Goal: Task Accomplishment & Management: Manage account settings

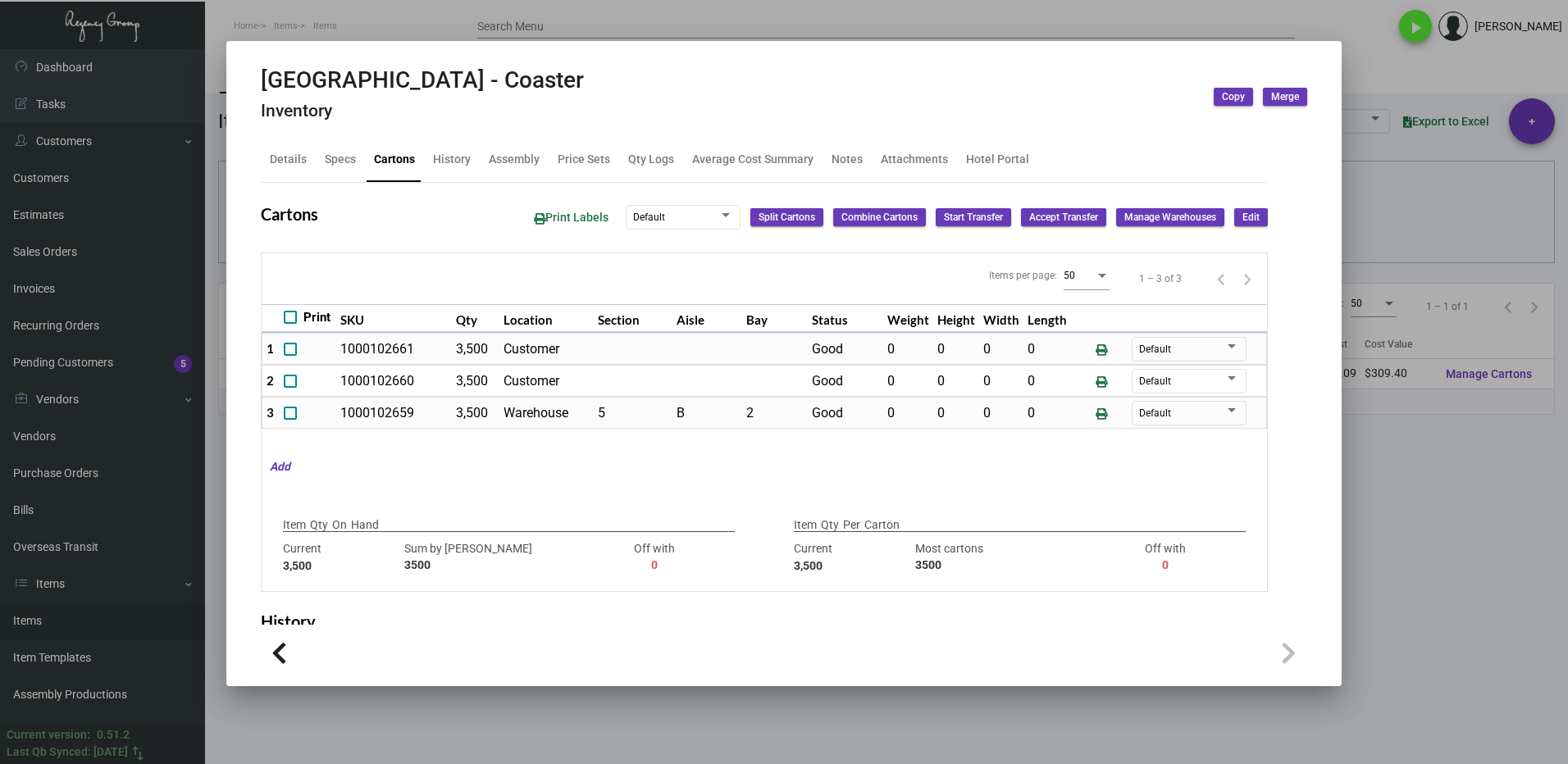
click at [1439, 493] on div at bounding box center [784, 382] width 1568 height 764
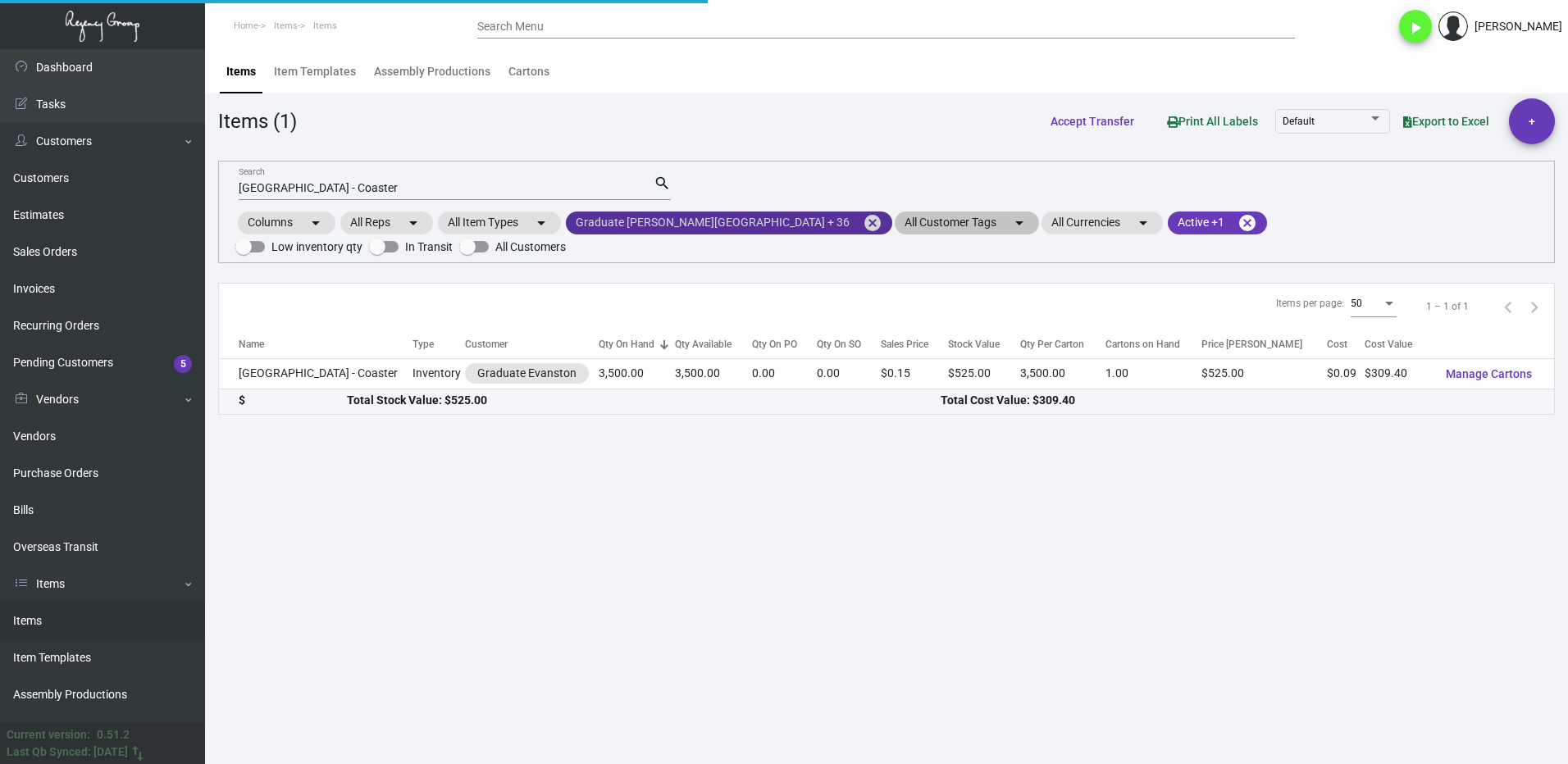
click at [863, 221] on mat-icon "cancel" at bounding box center [872, 222] width 20 height 20
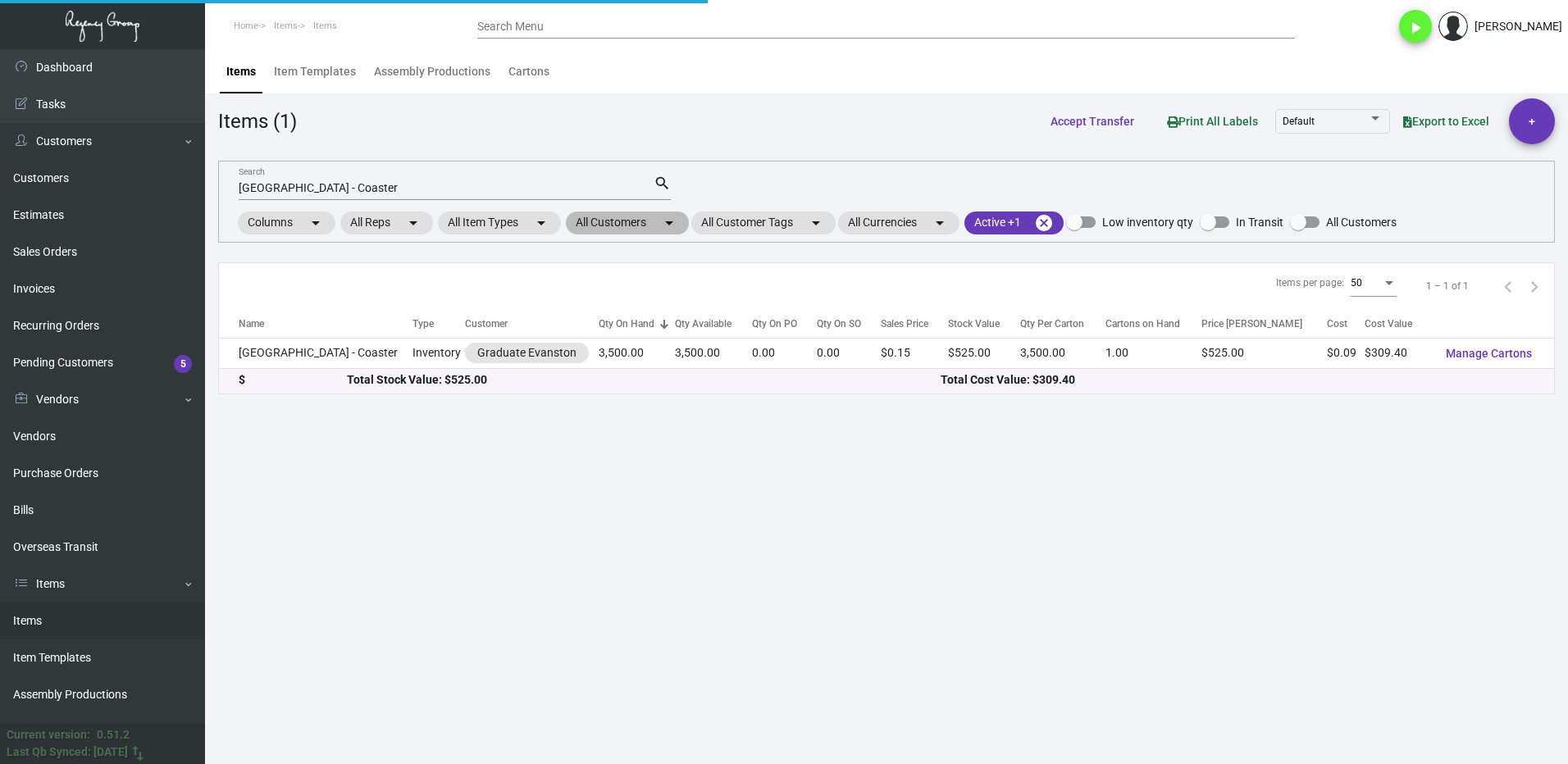
click at [631, 221] on mat-chip "All Customers arrow_drop_down" at bounding box center [626, 223] width 123 height 22
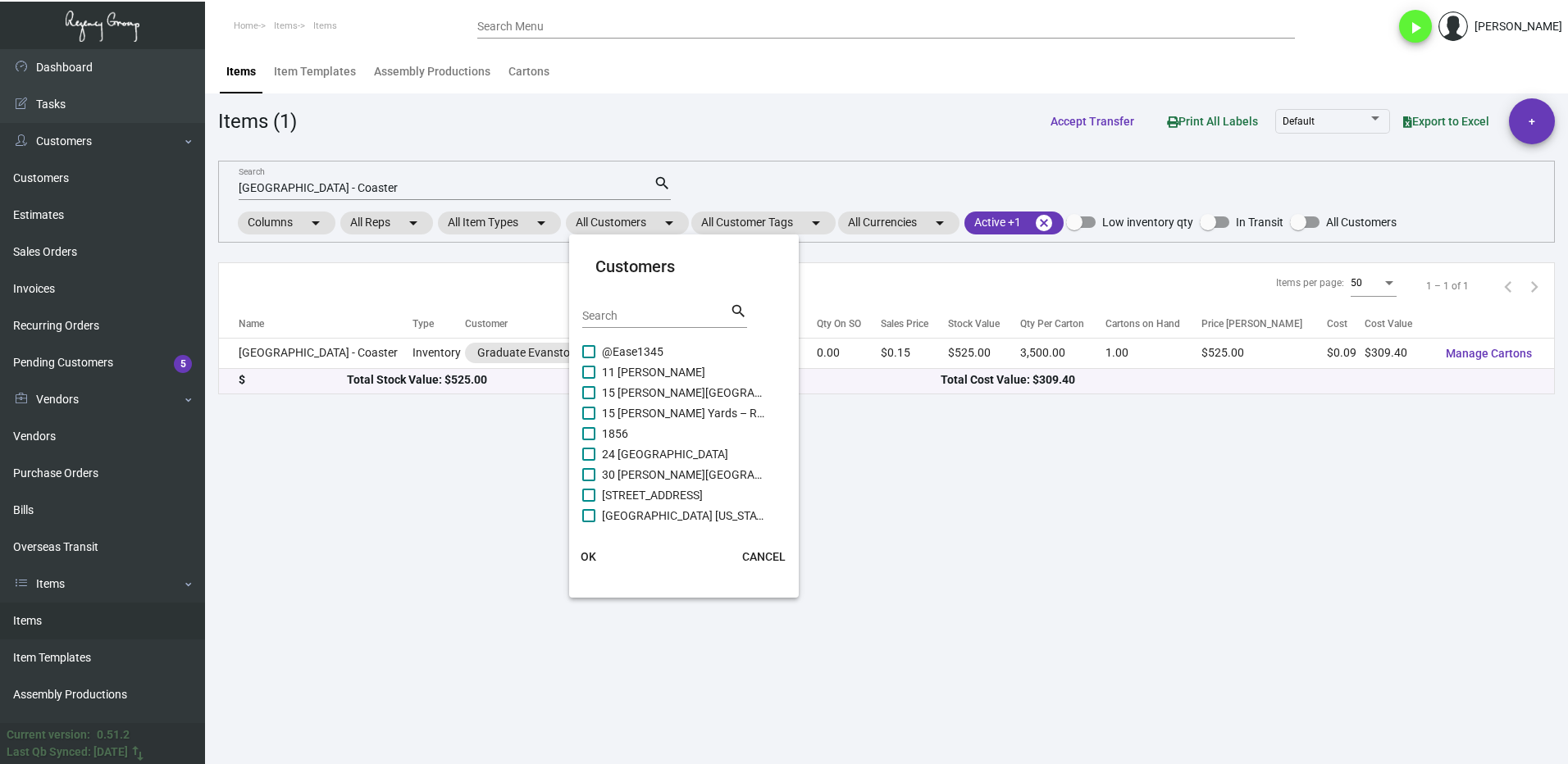
click at [641, 316] on input "Search" at bounding box center [656, 317] width 147 height 13
type input "[PERSON_NAME]"
click at [592, 360] on label "[PERSON_NAME]" at bounding box center [674, 352] width 184 height 20
click at [589, 359] on input "[PERSON_NAME]" at bounding box center [588, 358] width 1 height 1
checkbox input "true"
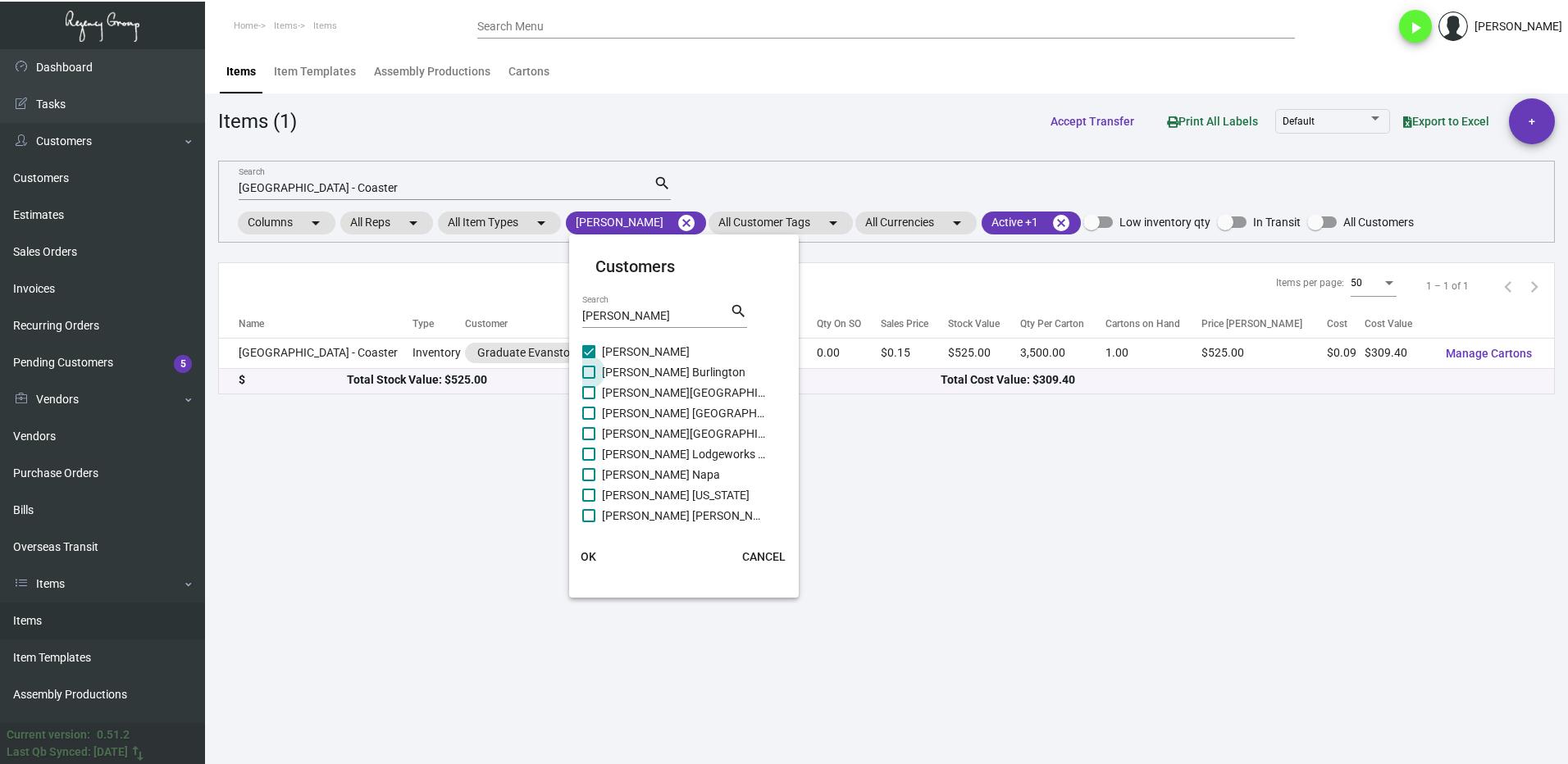
click at [586, 368] on span at bounding box center [589, 372] width 13 height 13
click at [588, 379] on input "[PERSON_NAME] Burlington" at bounding box center [588, 379] width 1 height 1
checkbox input "true"
drag, startPoint x: 585, startPoint y: 388, endPoint x: 603, endPoint y: 445, distance: 59.8
click at [587, 390] on span at bounding box center [589, 393] width 13 height 13
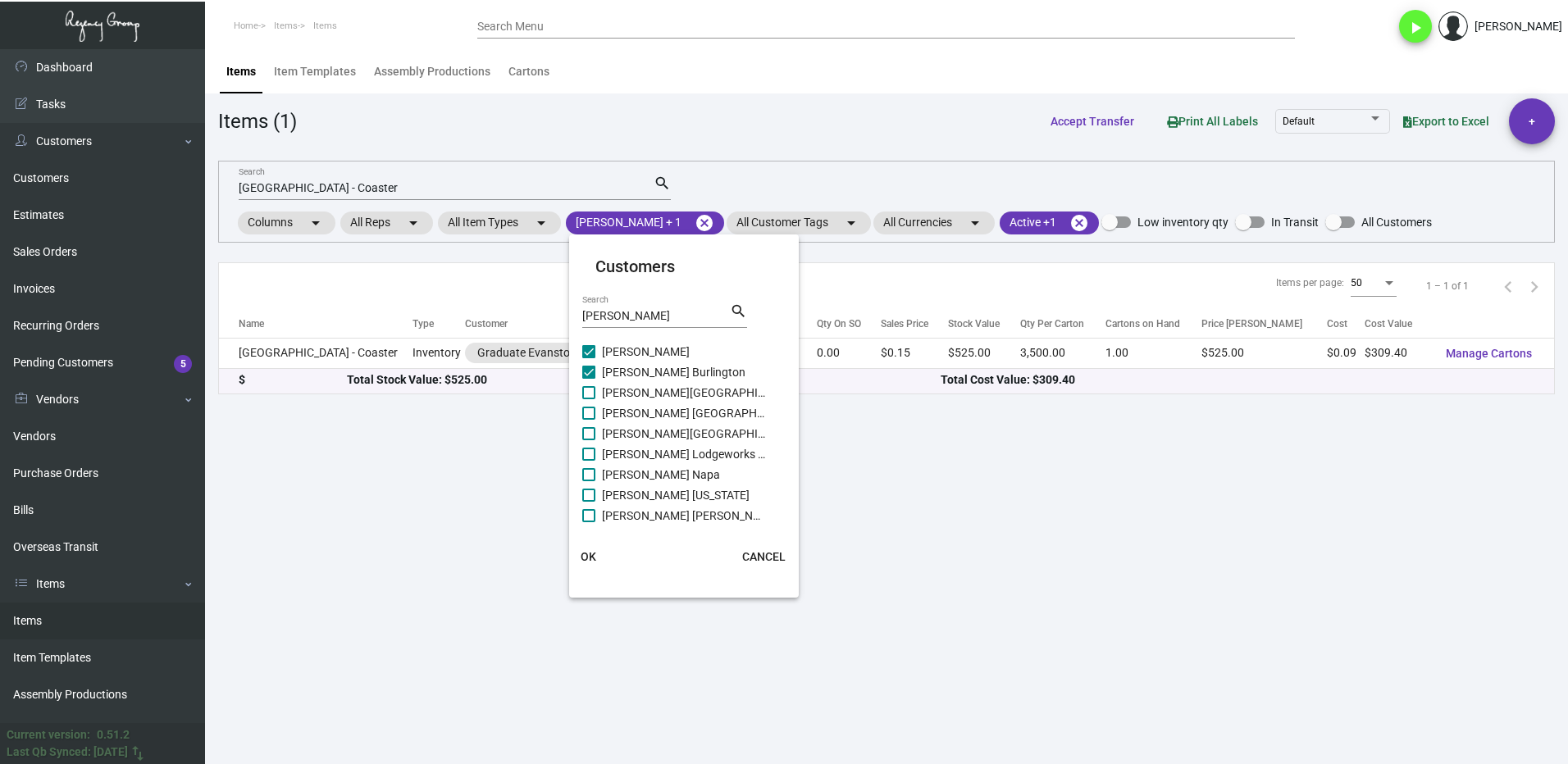
click at [588, 399] on input "[PERSON_NAME][GEOGRAPHIC_DATA]" at bounding box center [588, 399] width 1 height 1
checkbox input "true"
drag, startPoint x: 588, startPoint y: 552, endPoint x: 419, endPoint y: 345, distance: 267.2
click at [586, 552] on span "OK" at bounding box center [588, 557] width 16 height 13
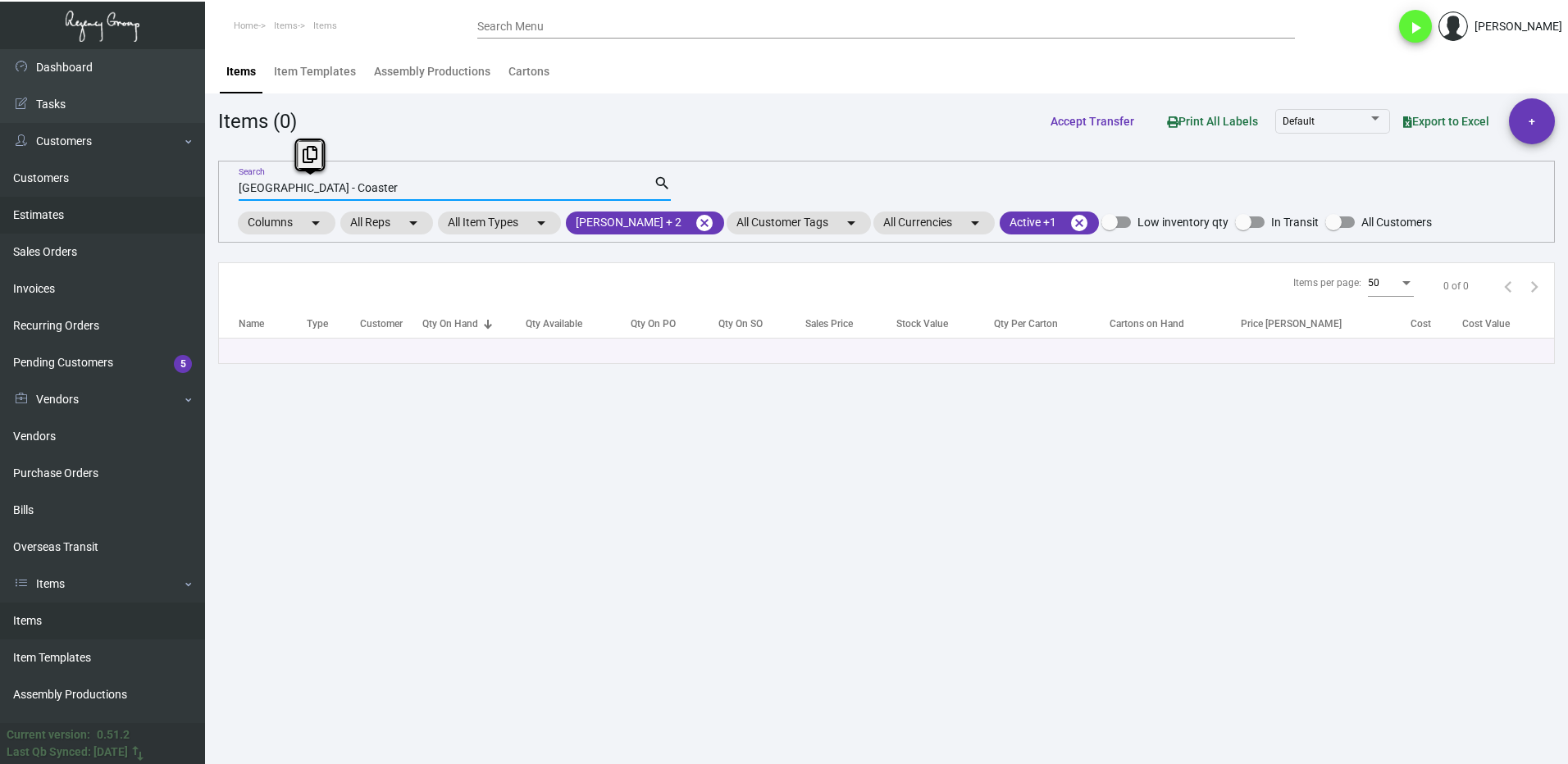
drag, startPoint x: 395, startPoint y: 187, endPoint x: 191, endPoint y: 208, distance: 205.1
click at [204, 208] on div "Dashboard Dashboard Tasks Customers Customers Estimates Sales Orders Invoices R…" at bounding box center [784, 406] width 1568 height 715
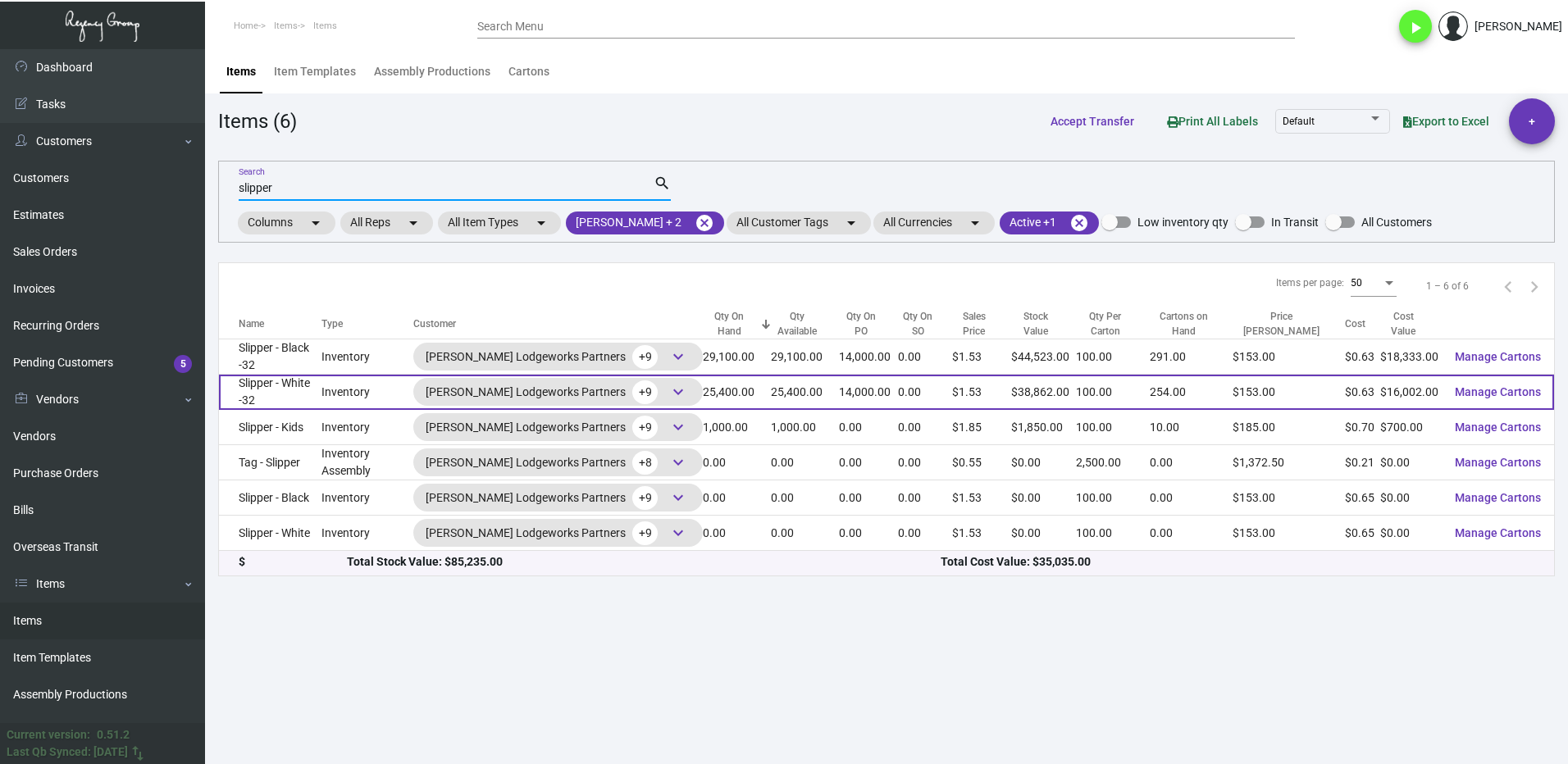
type input "slipper"
click at [286, 389] on td "Slipper - White -32" at bounding box center [269, 393] width 102 height 36
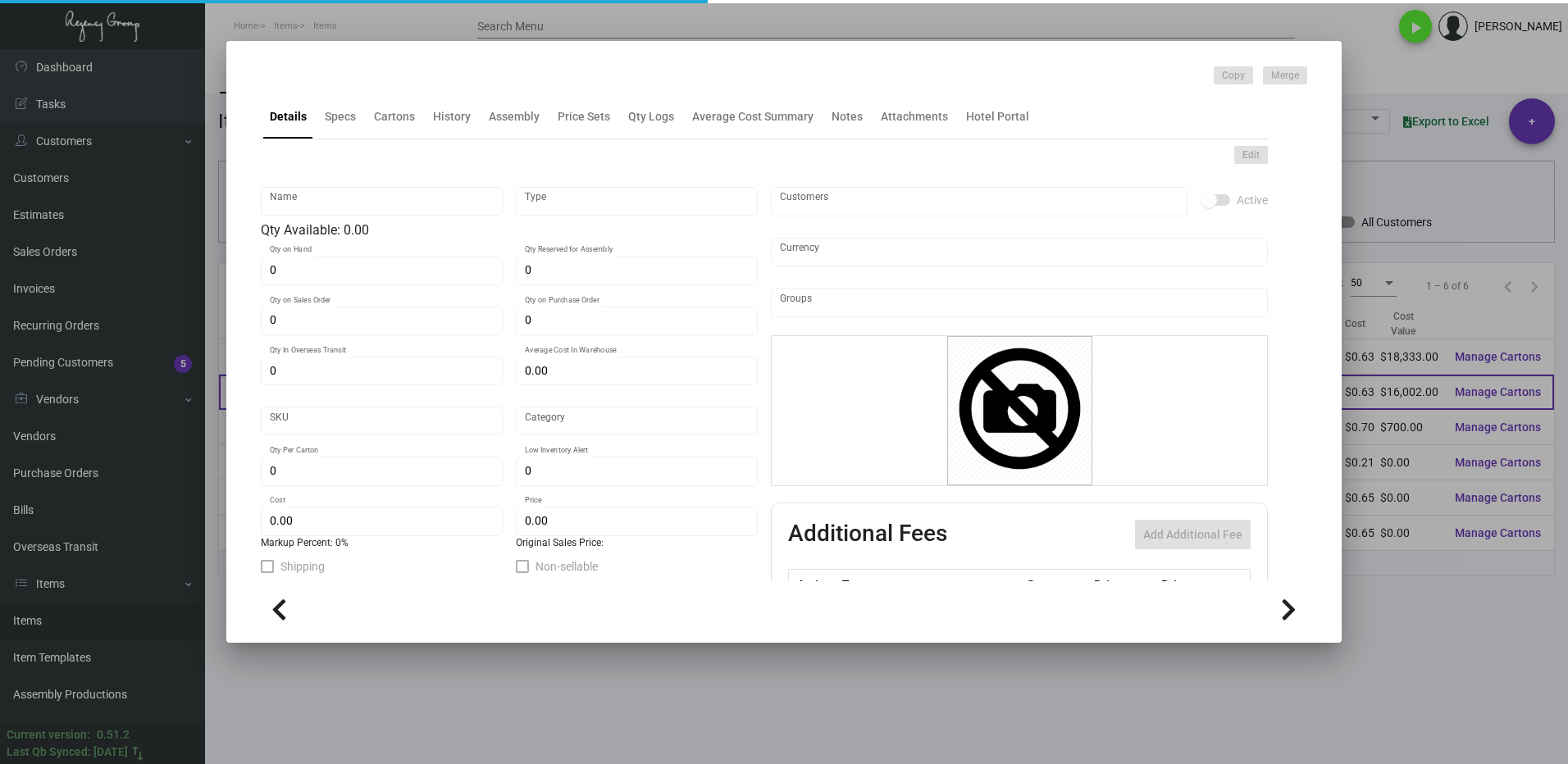
type input "Slipper - White -32"
type input "Inventory"
type input "25,400"
type input "14,000"
type input "$ 0.63664"
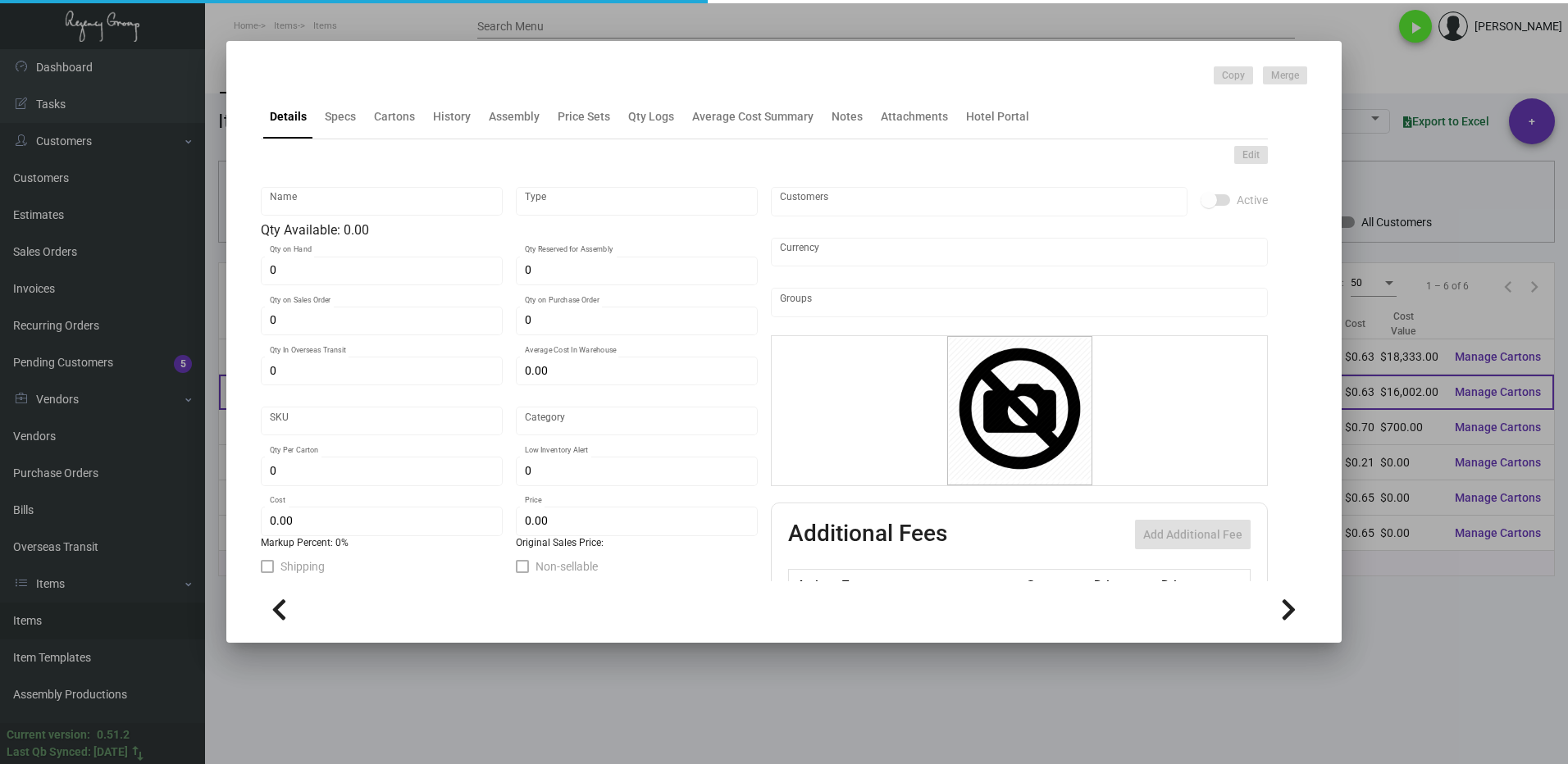
type input "Overseas"
type input "100"
type input "$ 0.63"
type input "$ 1.53"
type textarea "HR Slipper: Size #10 slipper, 1 size to fit all, black color cushion material ,…"
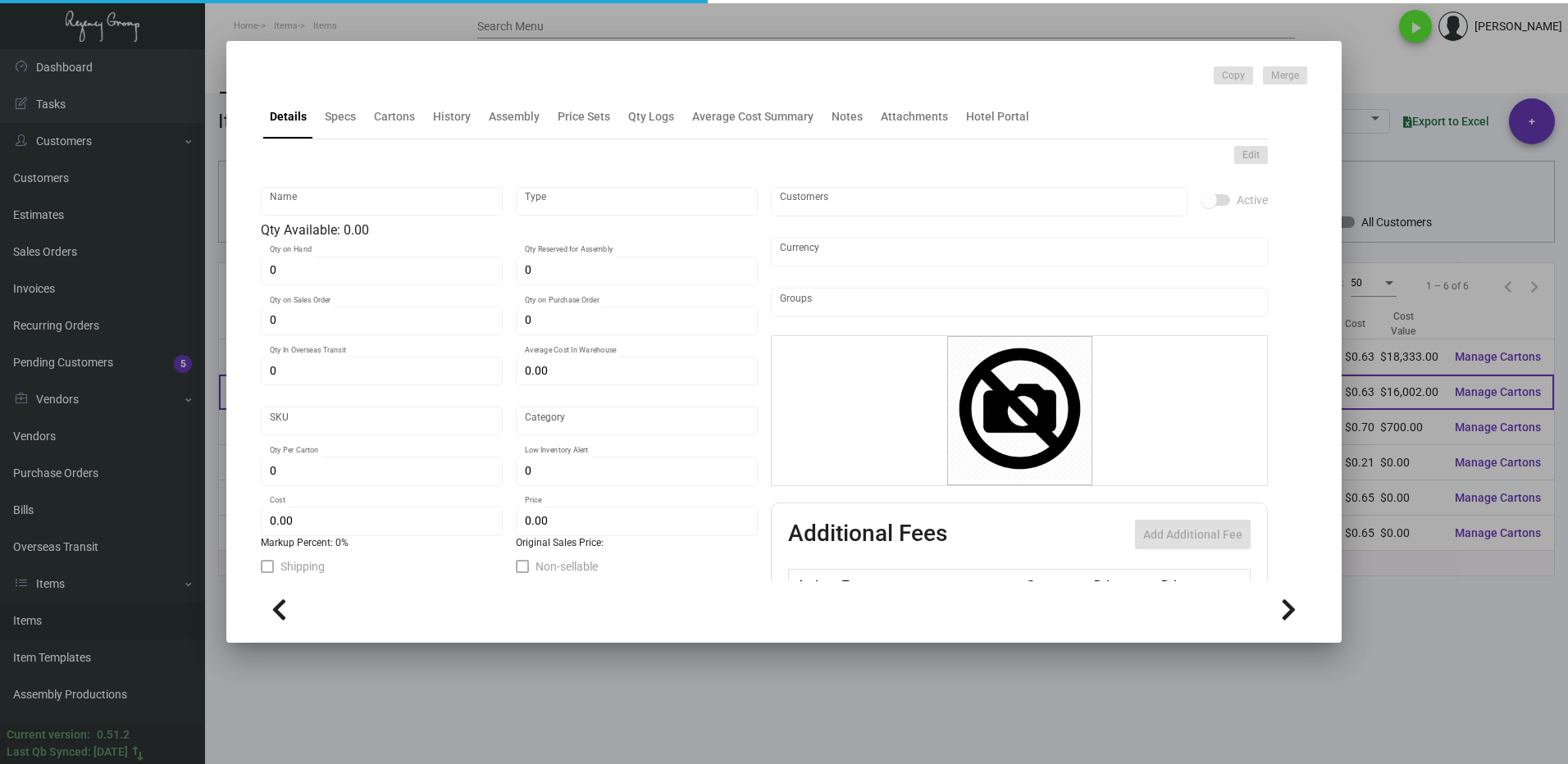
type textarea "HR Slipper: Size #10 slipper, 1 size to fit all, black color cushion material ,…"
checkbox input "true"
type input "United States Dollar $"
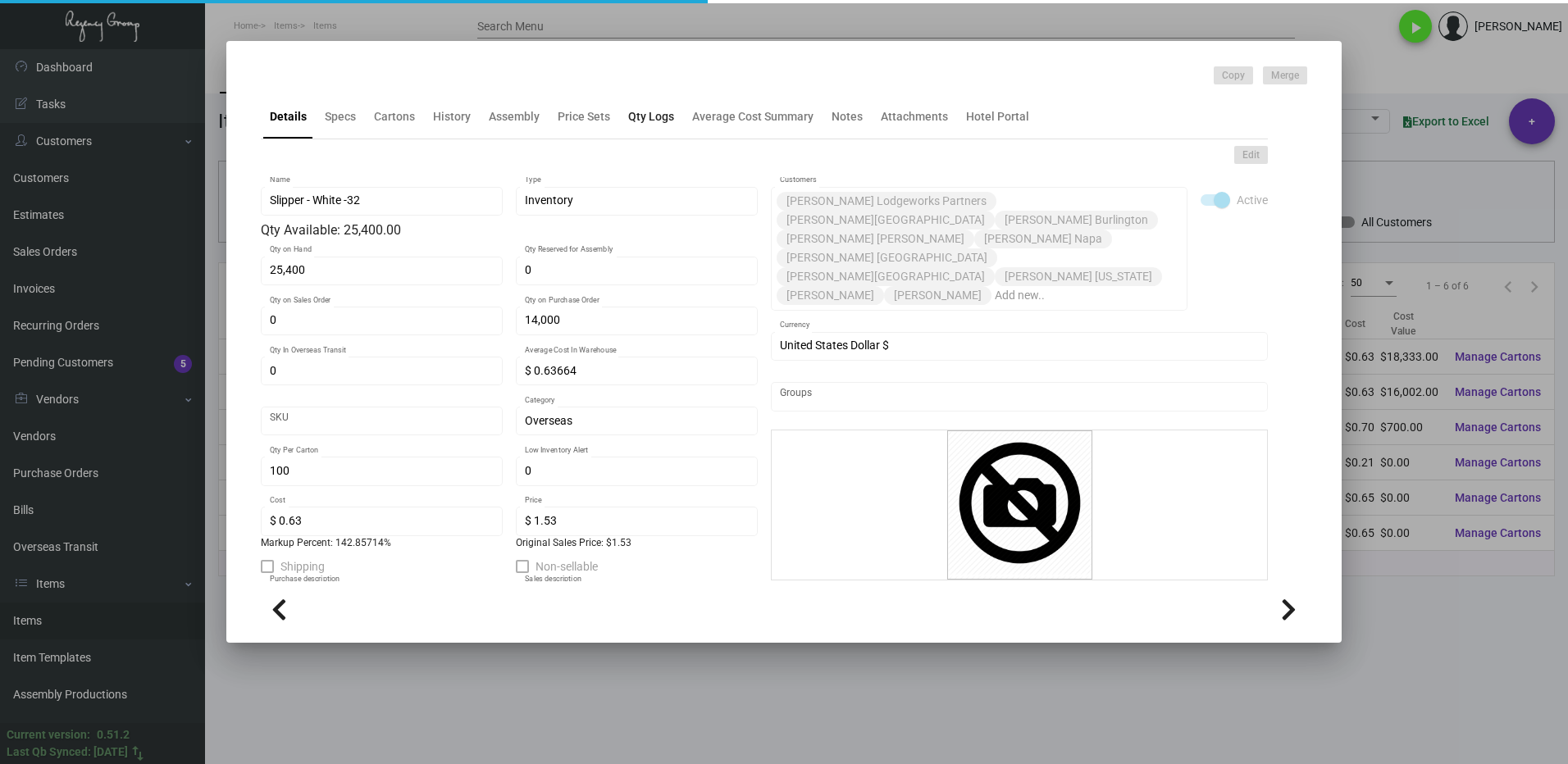
click at [647, 126] on div "Qty Logs" at bounding box center [651, 116] width 46 height 17
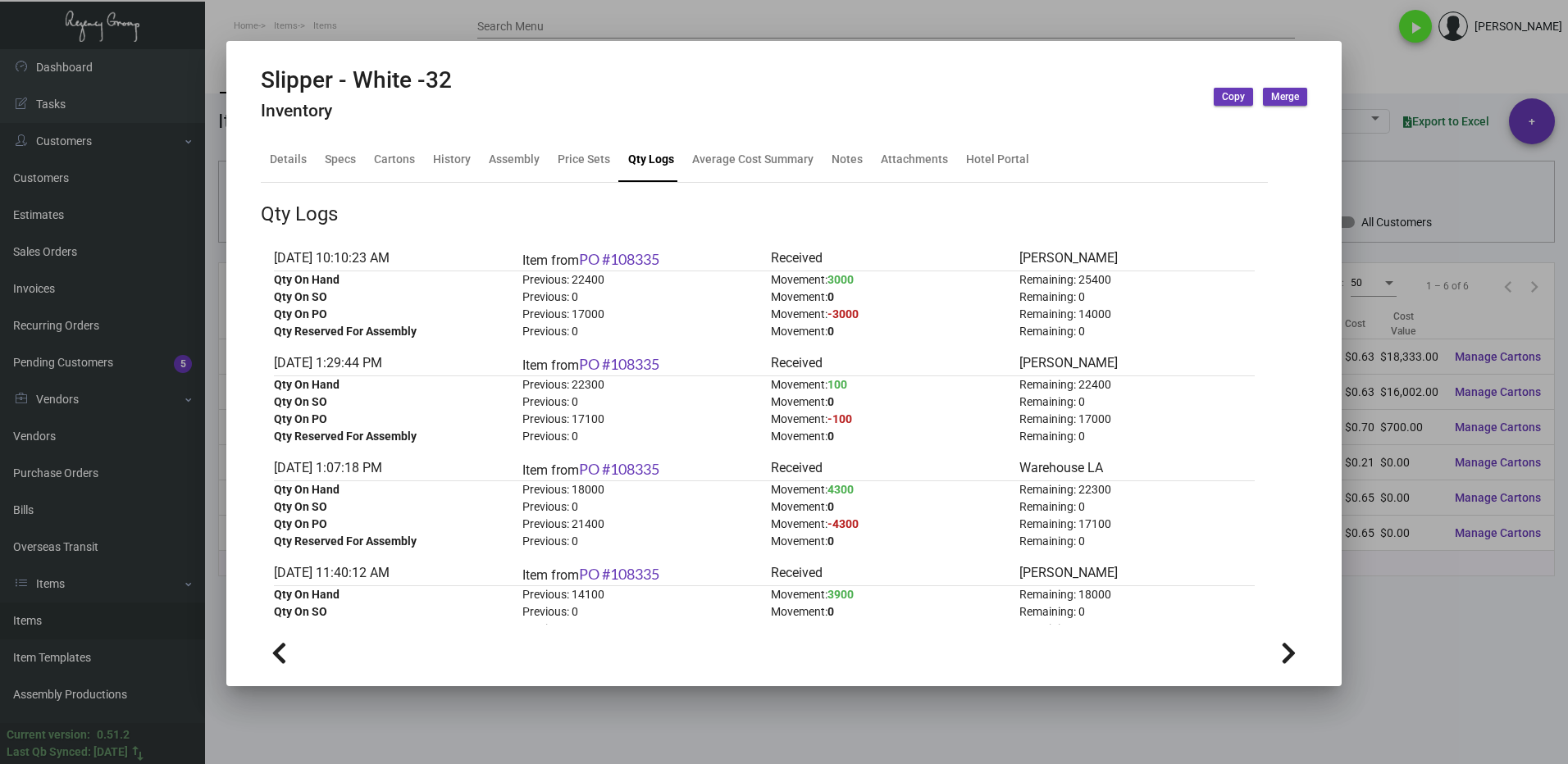
click at [1452, 604] on div at bounding box center [784, 382] width 1568 height 764
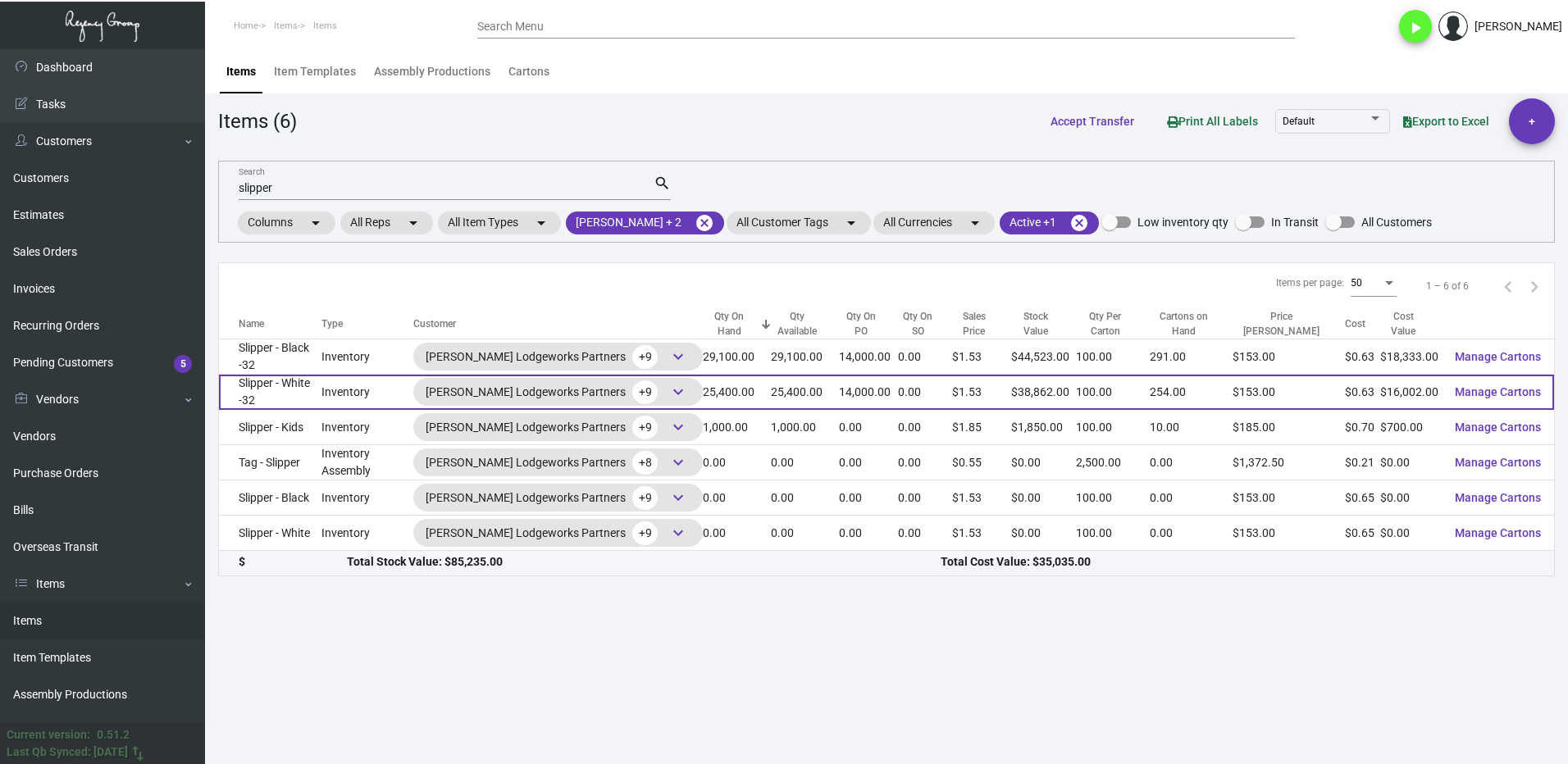
click at [400, 385] on td "Inventory" at bounding box center [368, 393] width 92 height 36
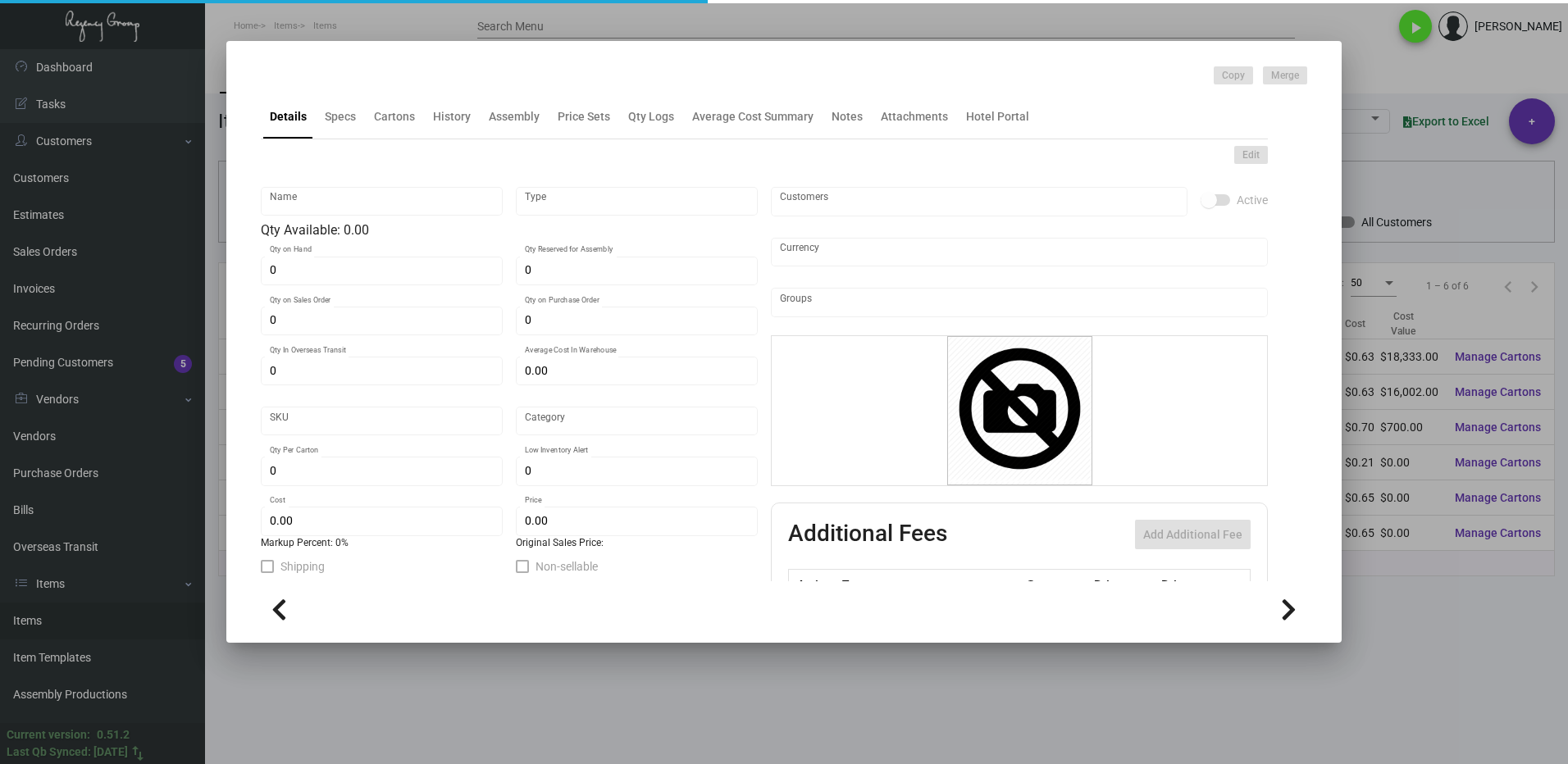
type input "Slipper - White -32"
type input "Inventory"
type input "25,400"
type input "14,000"
type input "$ 0.63664"
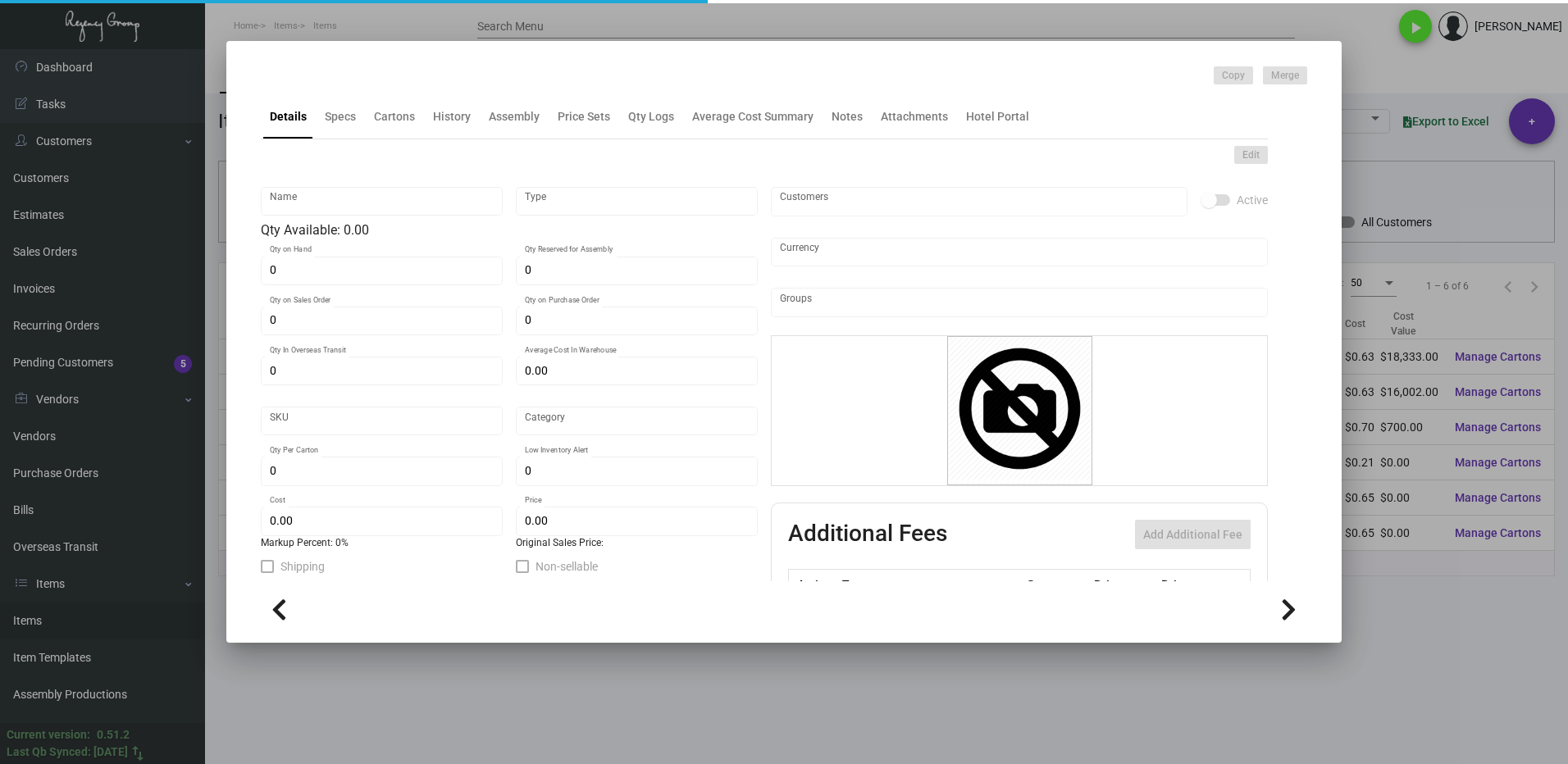
type input "Overseas"
type input "100"
type input "$ 0.63"
type input "$ 1.53"
type textarea "HR Slipper: Size #10 slipper, 1 size to fit all, black color cushion material ,…"
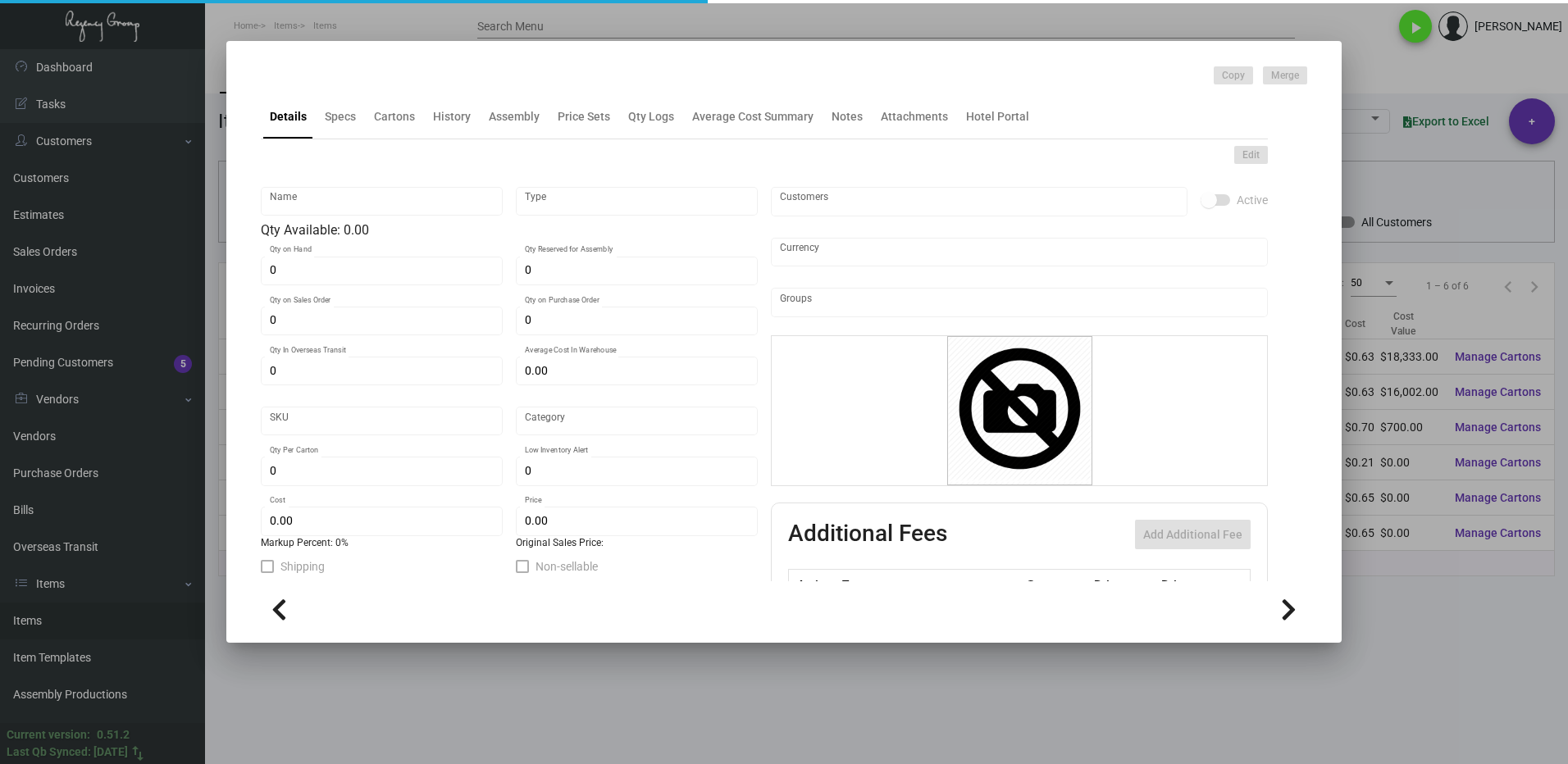
type textarea "HR Slipper: Size #10 slipper, 1 size to fit all, black color cushion material ,…"
checkbox input "true"
type input "United States Dollar $"
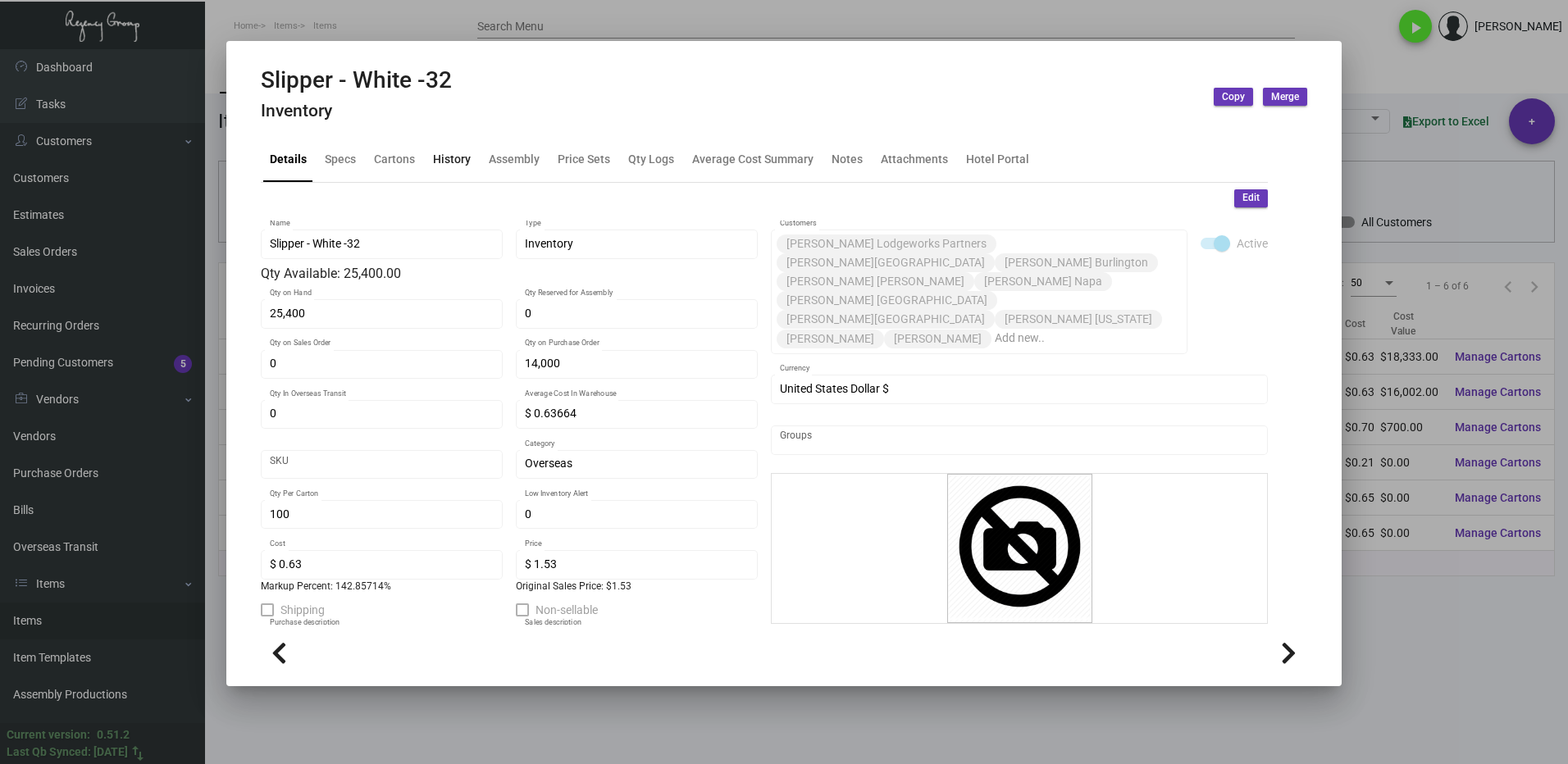
click at [438, 160] on div "History" at bounding box center [452, 159] width 38 height 17
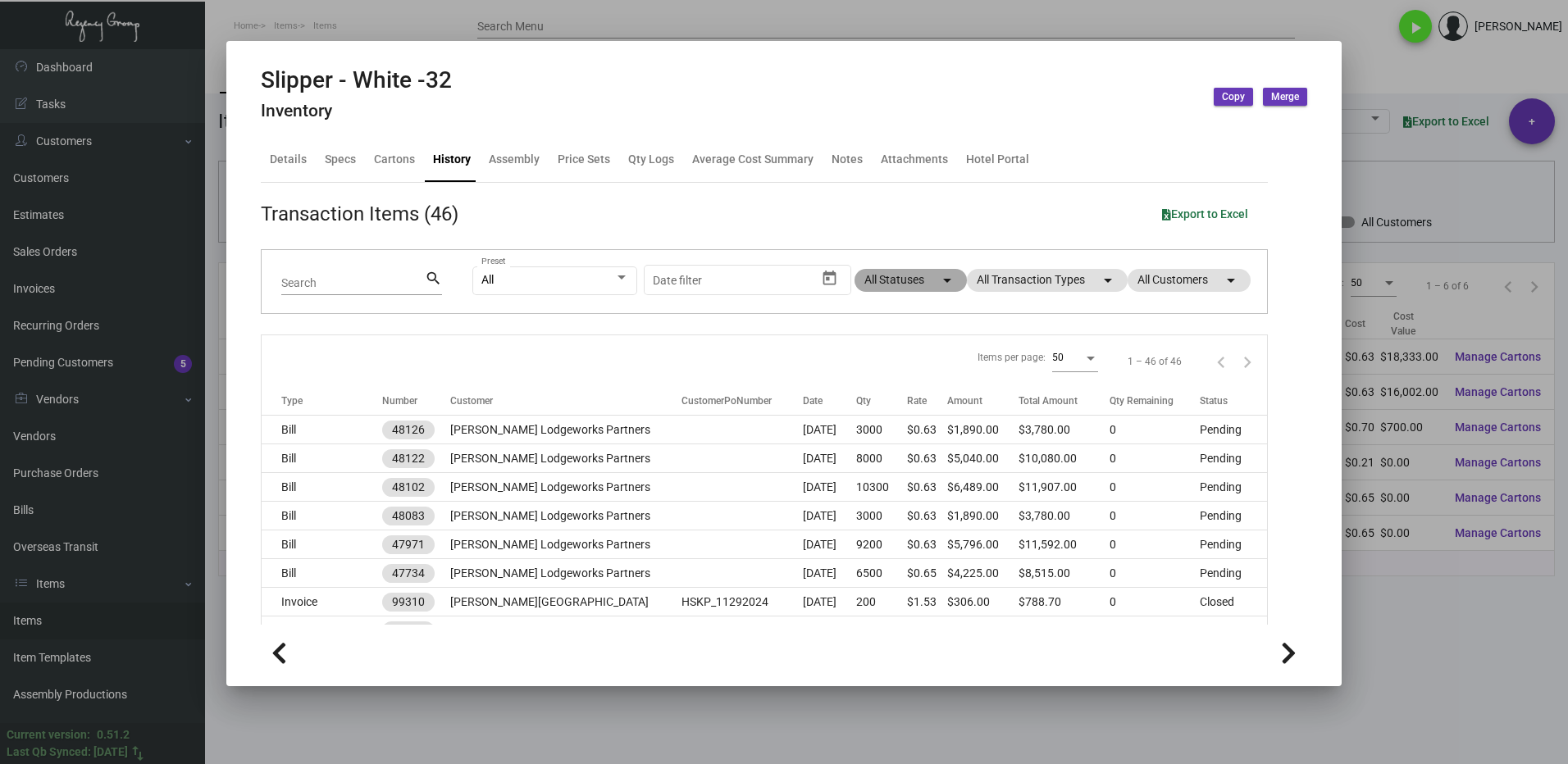
click at [880, 280] on mat-chip "All Statuses arrow_drop_down" at bounding box center [911, 280] width 113 height 22
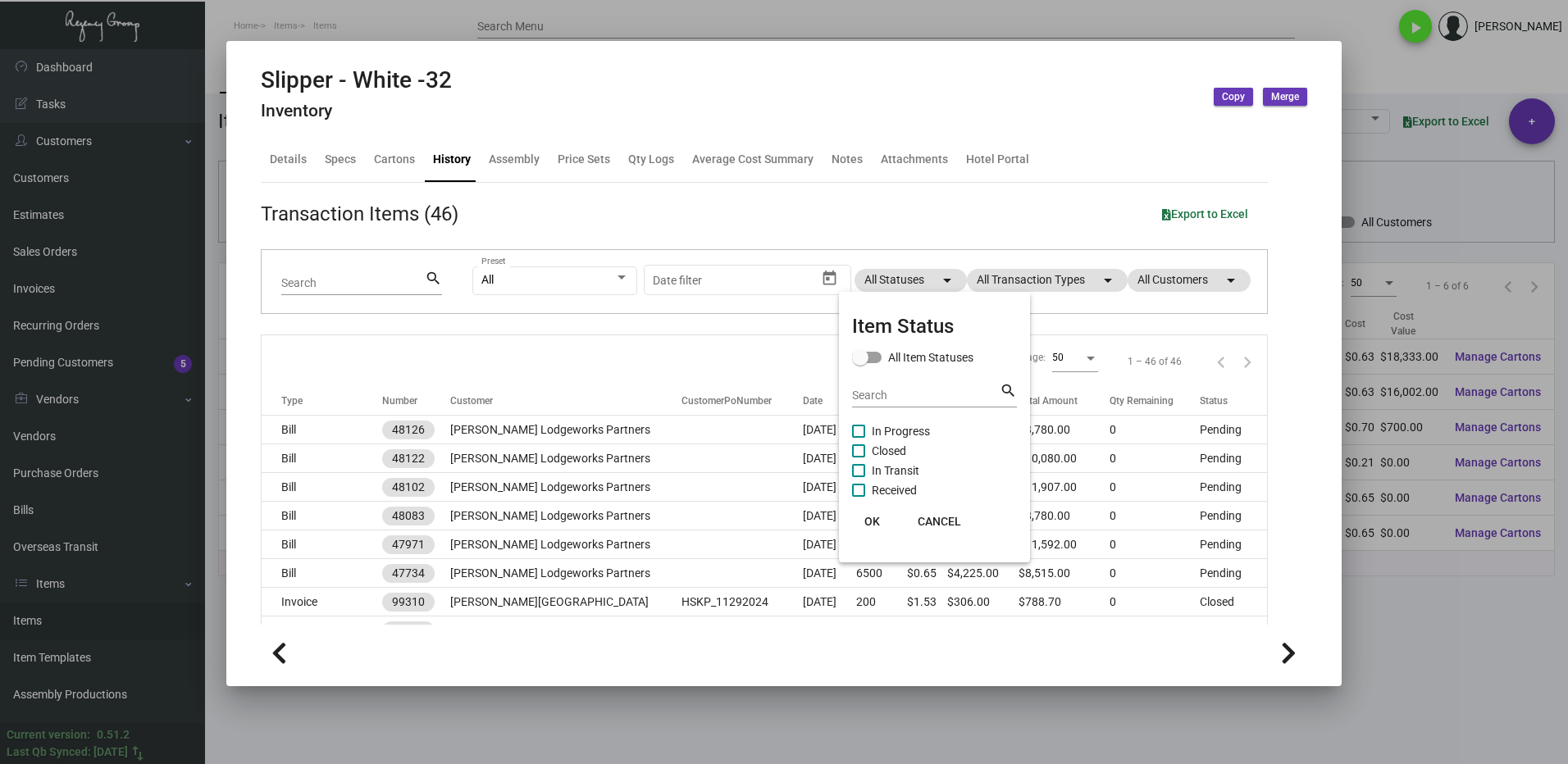
click at [866, 449] on label "Closed" at bounding box center [880, 450] width 54 height 20
click at [859, 457] on input "Closed" at bounding box center [858, 457] width 1 height 1
checkbox input "true"
click at [862, 429] on span at bounding box center [859, 431] width 13 height 13
click at [859, 438] on input "In Progress" at bounding box center [858, 438] width 1 height 1
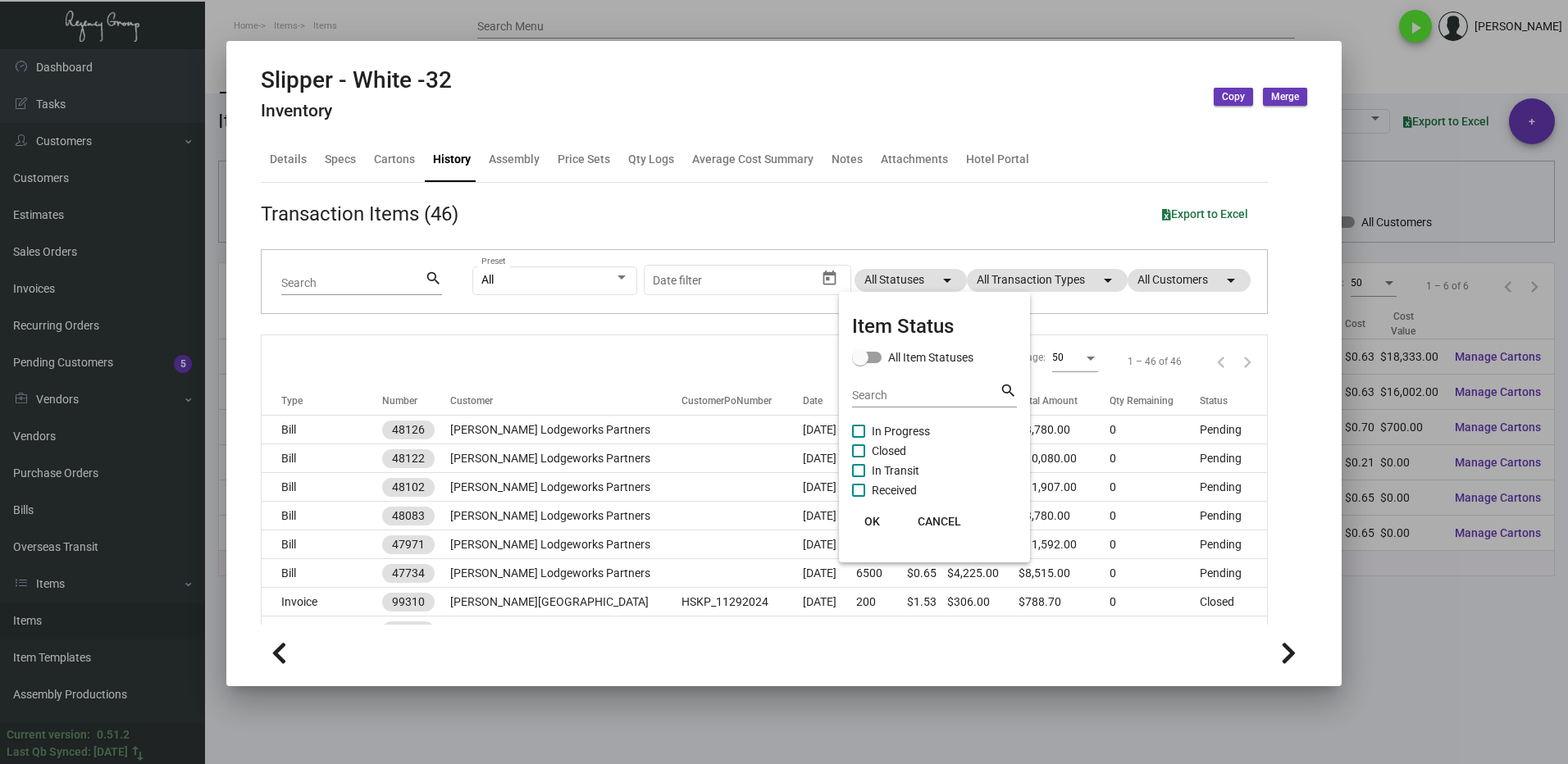
checkbox input "true"
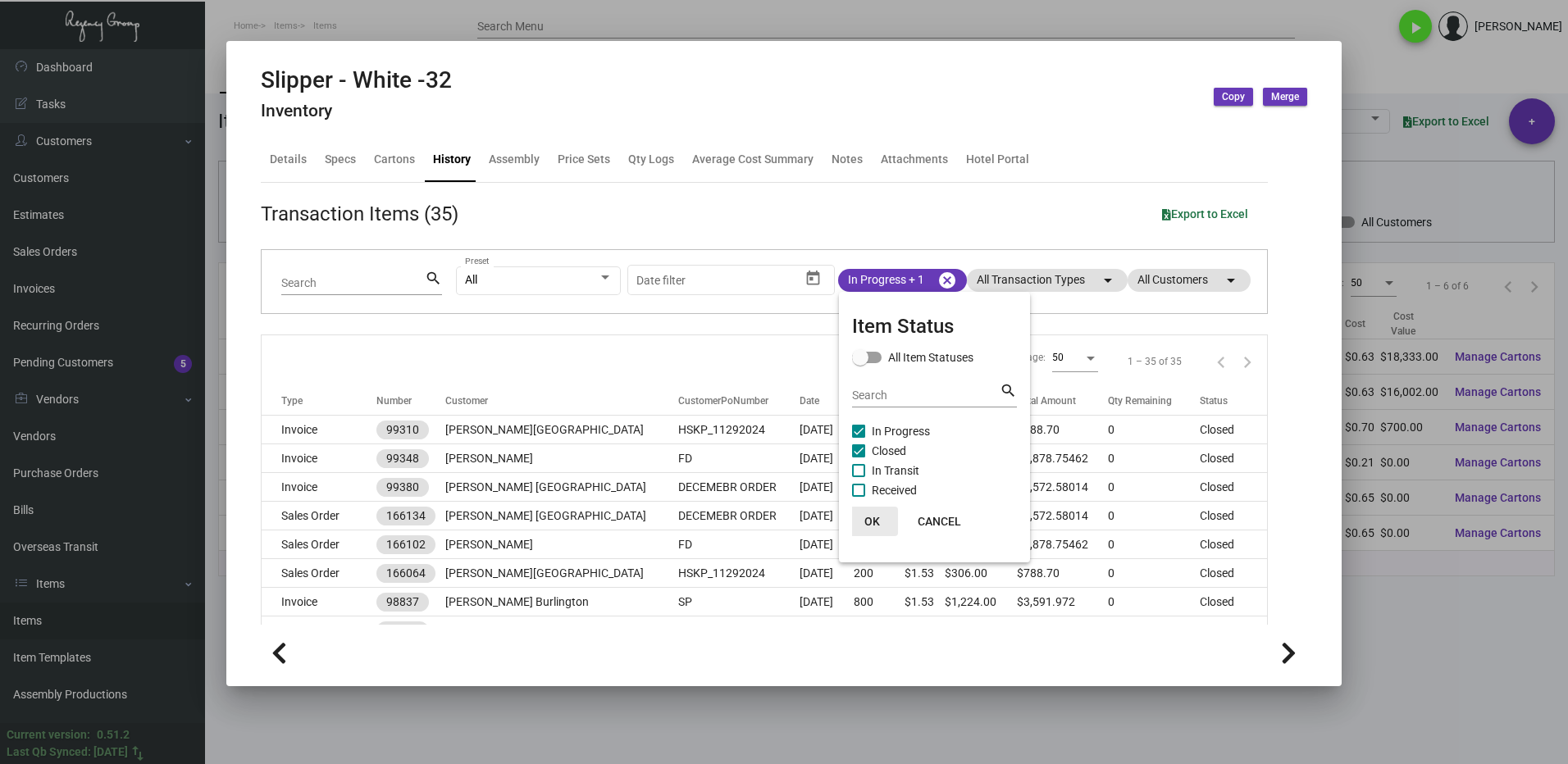
click at [879, 519] on span "OK" at bounding box center [872, 521] width 16 height 13
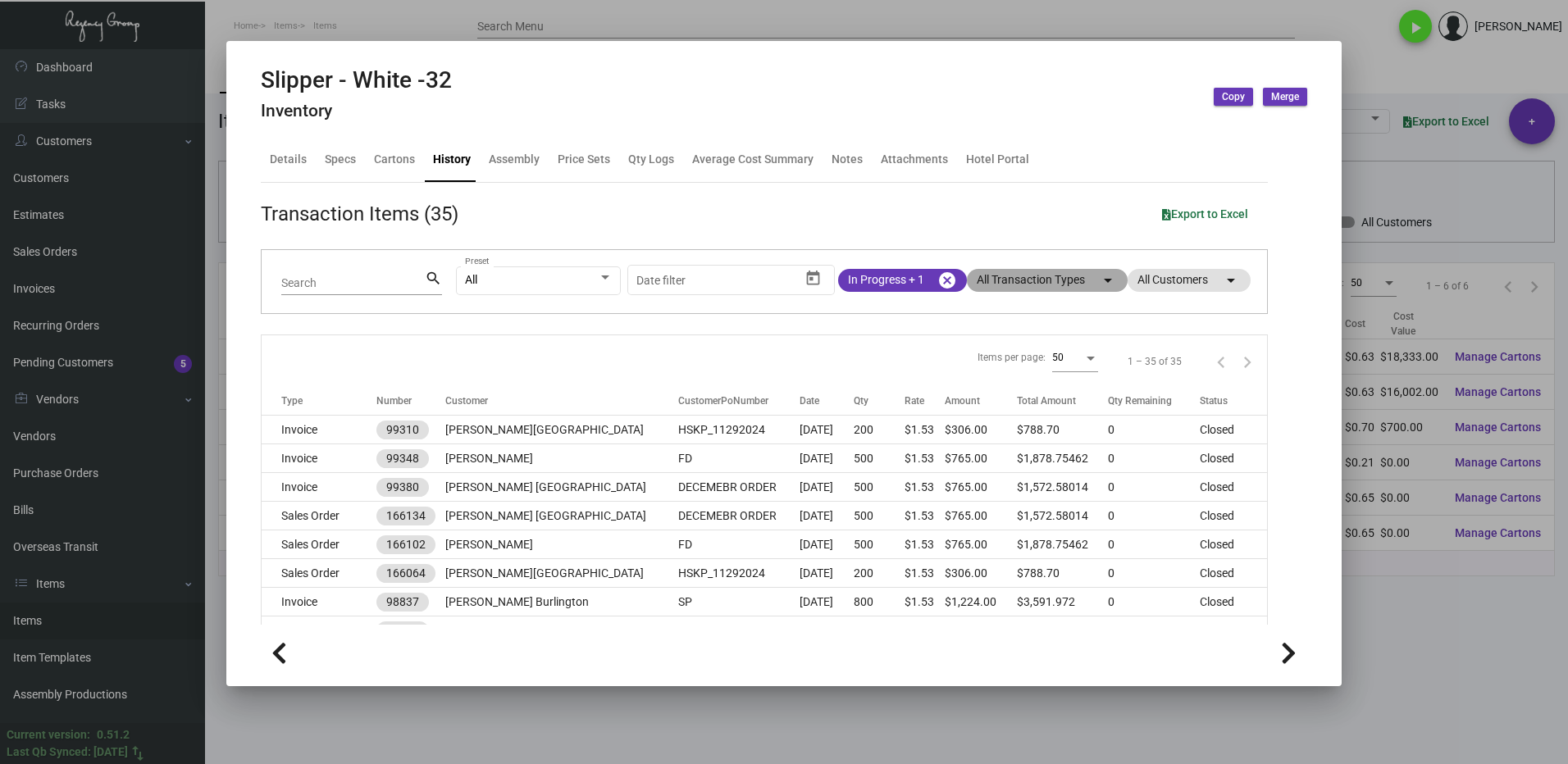
click at [1007, 279] on mat-chip "All Transaction Types arrow_drop_down" at bounding box center [1047, 280] width 160 height 22
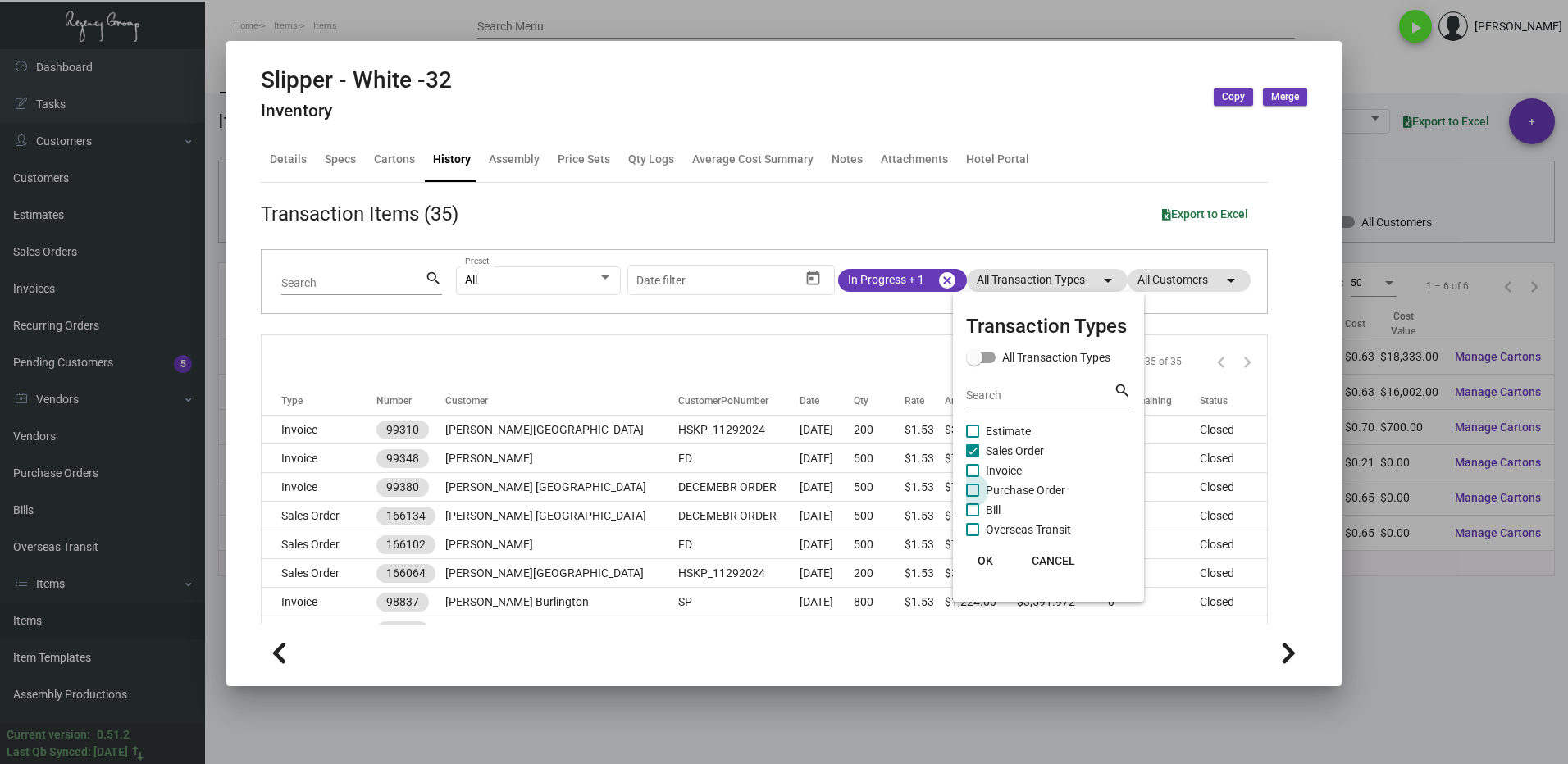
click at [988, 491] on span "Purchase Order" at bounding box center [1025, 489] width 80 height 20
click at [972, 497] on input "Purchase Order" at bounding box center [972, 497] width 1 height 1
checkbox input "true"
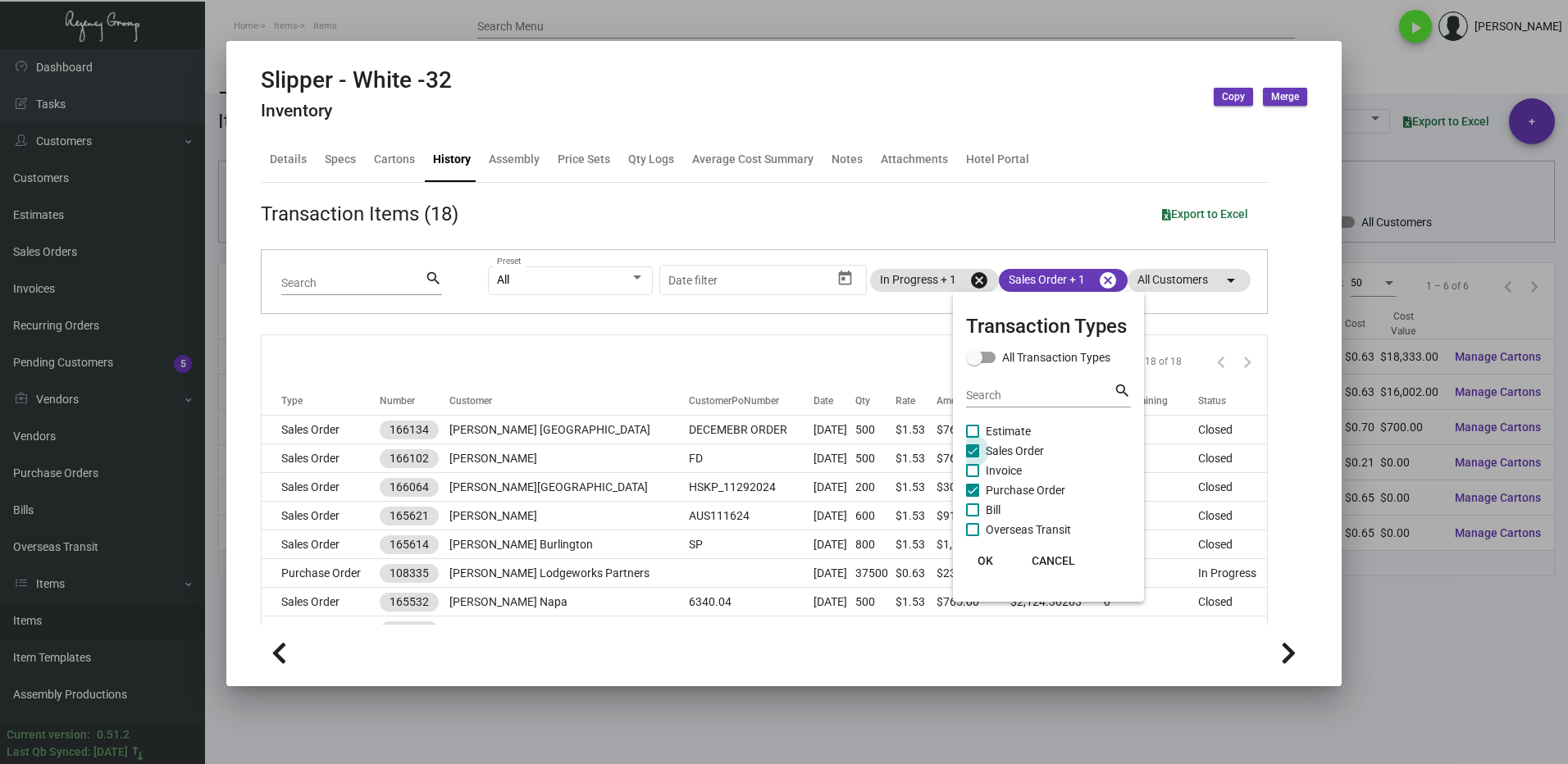
click at [972, 454] on span at bounding box center [972, 451] width 13 height 13
click at [972, 457] on input "Sales Order" at bounding box center [972, 457] width 1 height 1
checkbox input "false"
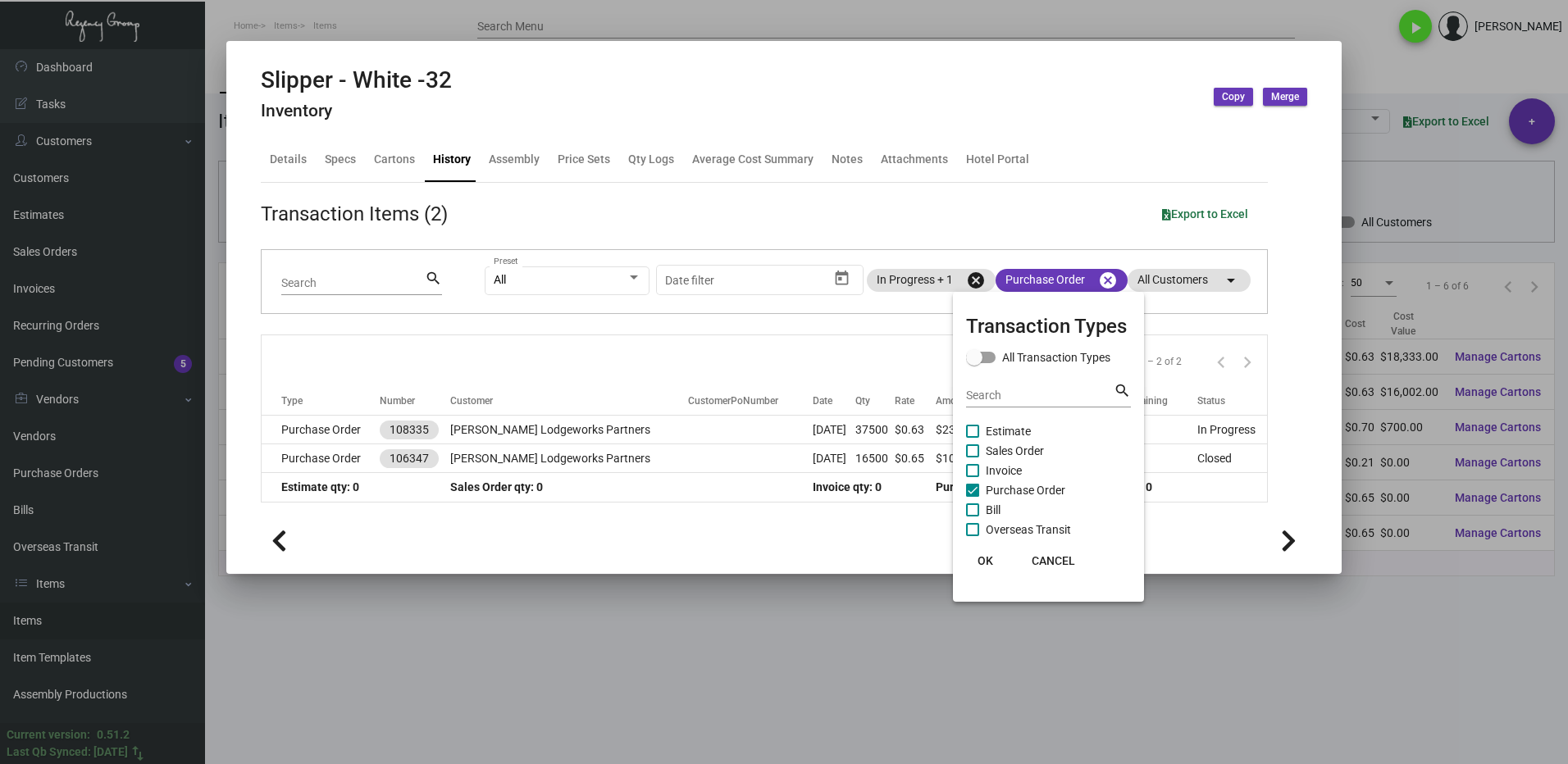
click at [992, 552] on button "OK" at bounding box center [986, 560] width 53 height 29
